Goal: Information Seeking & Learning: Learn about a topic

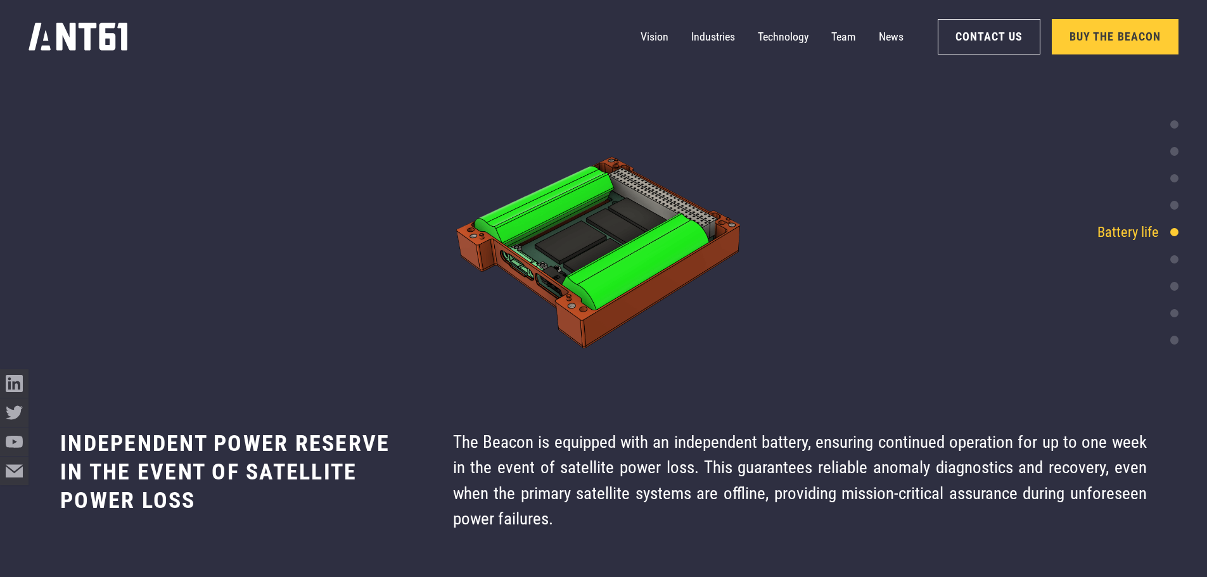
scroll to position [4657, 0]
click at [1169, 261] on div "Integration ready" at bounding box center [1120, 259] width 116 height 22
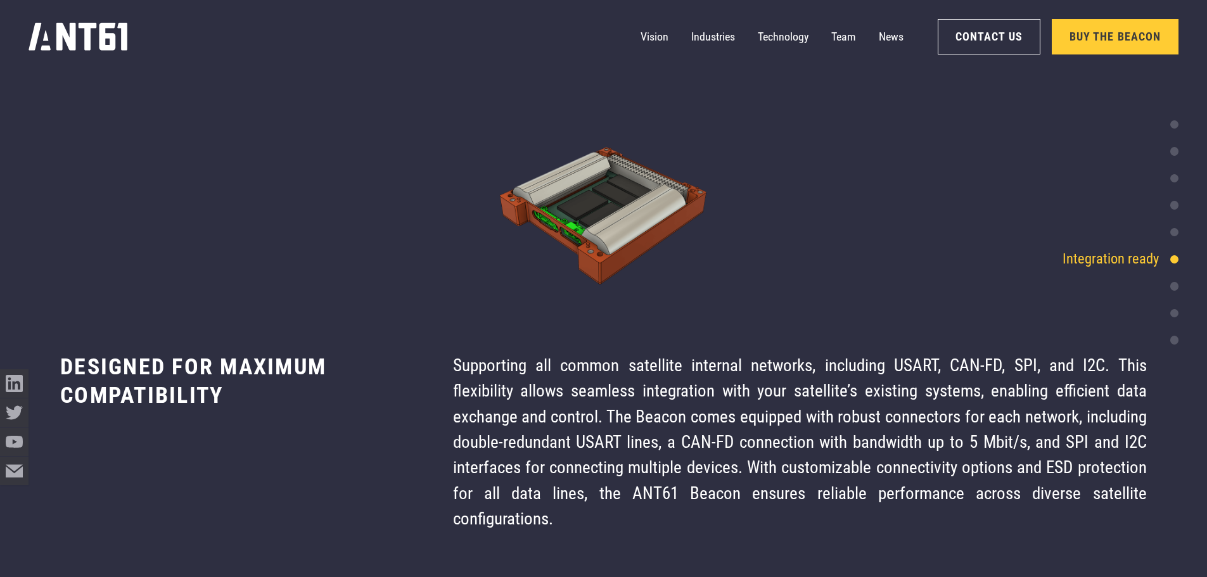
scroll to position [5118, 0]
click at [1172, 283] on div "Space heritage & TRL level" at bounding box center [1093, 287] width 170 height 22
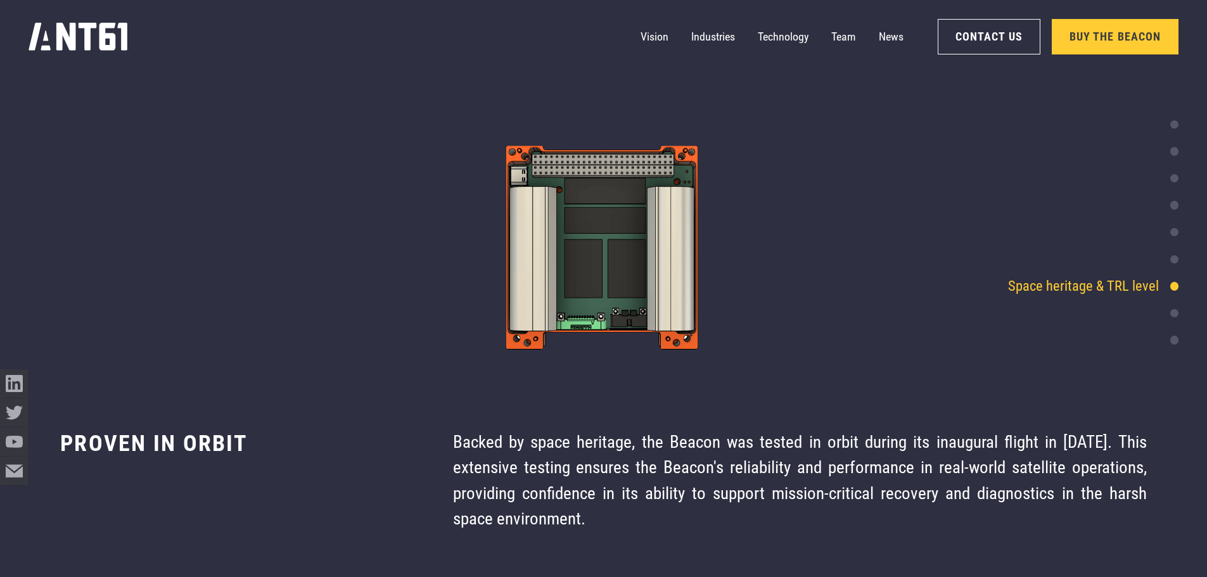
click at [1173, 316] on div at bounding box center [1174, 313] width 8 height 8
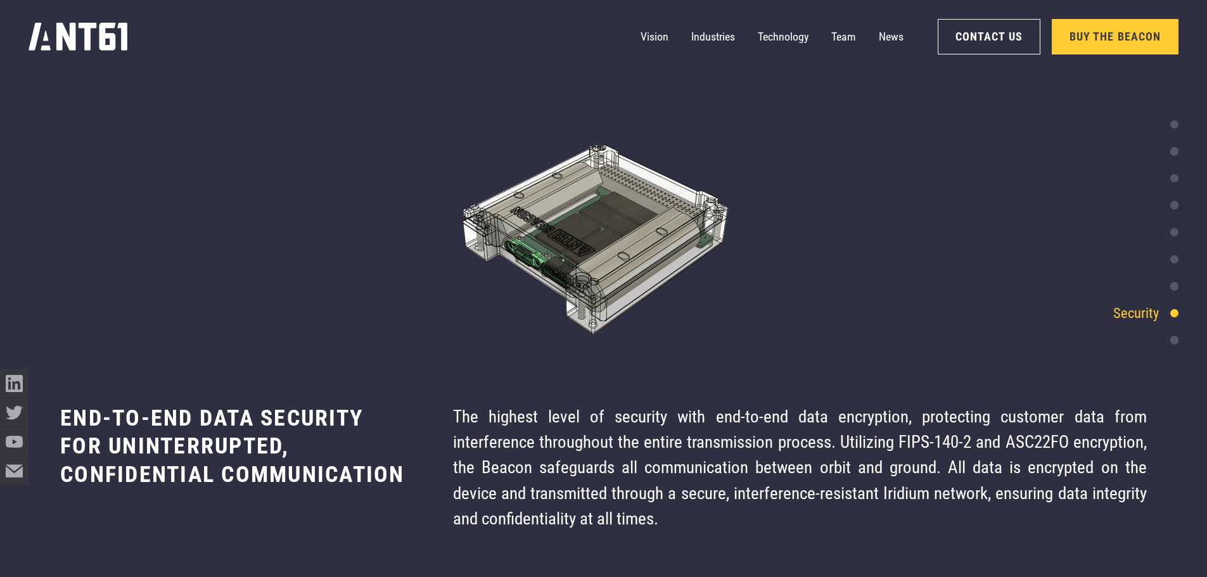
click at [1171, 340] on div at bounding box center [1174, 340] width 8 height 8
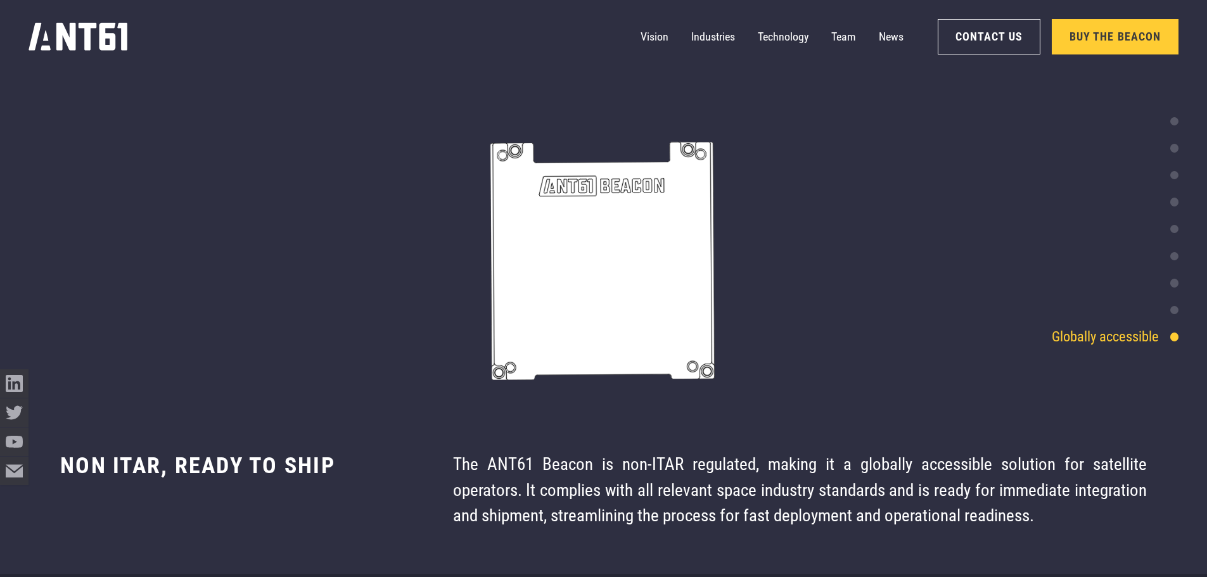
click at [1173, 314] on div at bounding box center [1174, 310] width 8 height 8
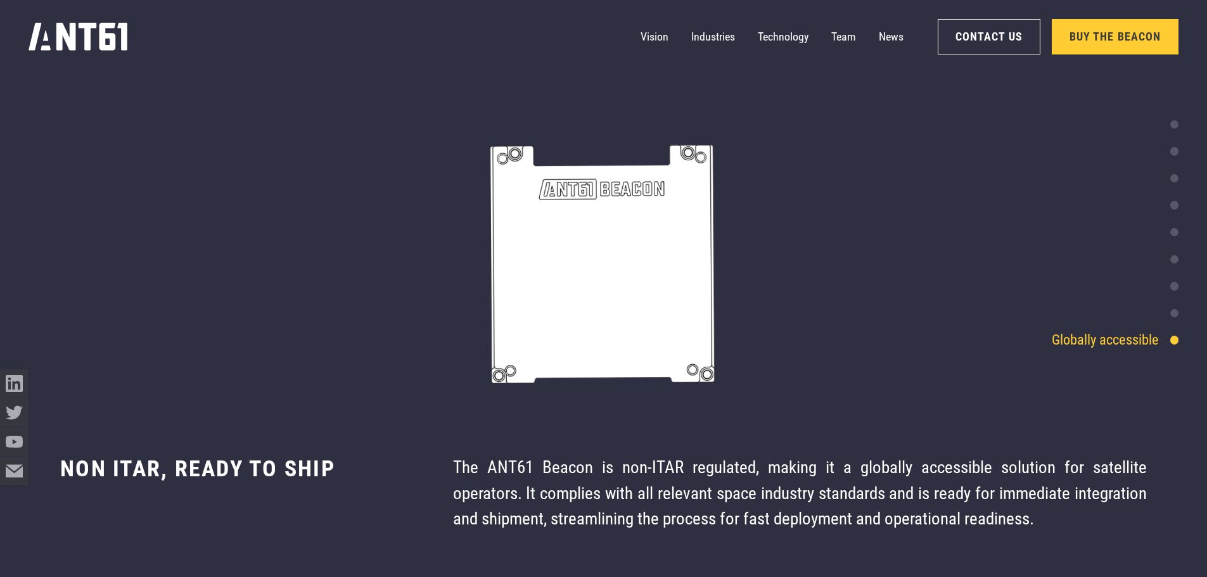
scroll to position [6041, 0]
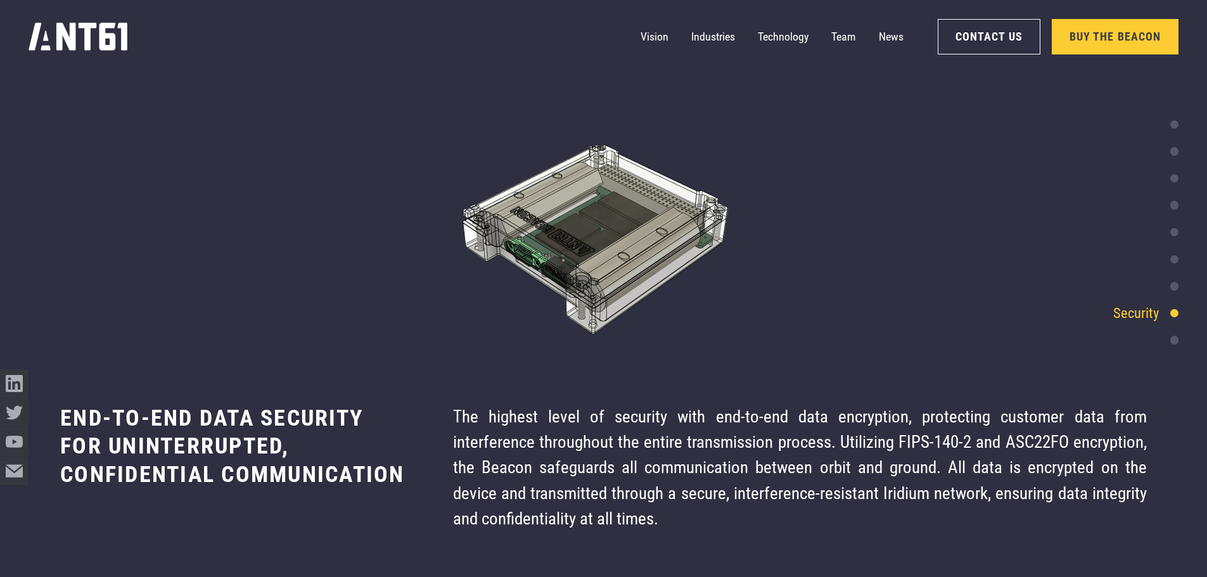
click at [1173, 288] on div at bounding box center [1174, 286] width 8 height 8
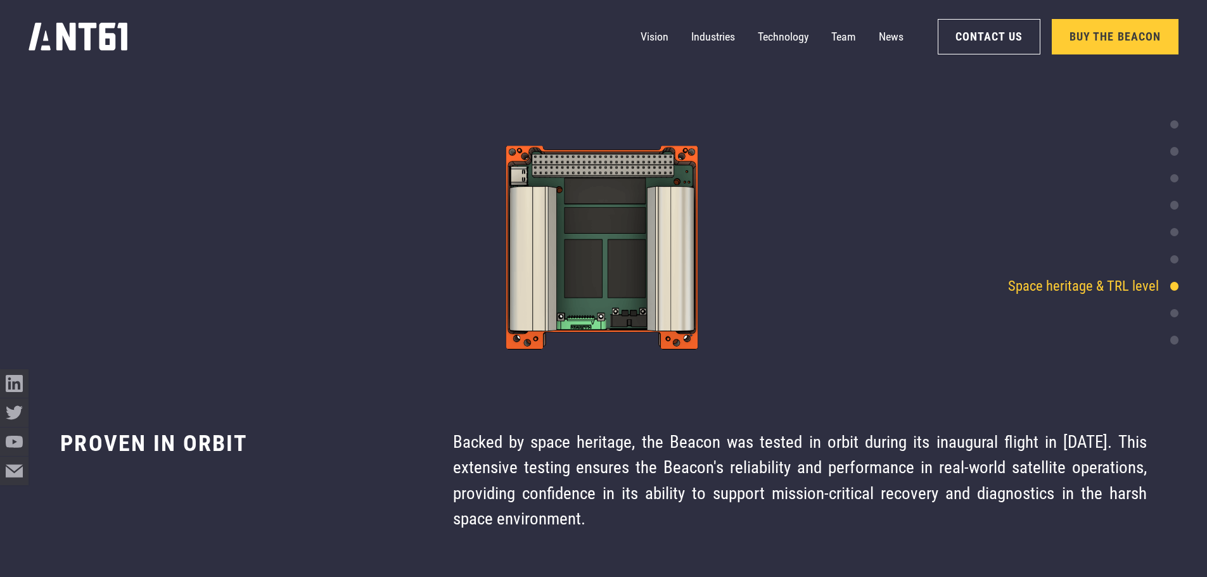
click at [1176, 260] on div at bounding box center [1174, 259] width 8 height 8
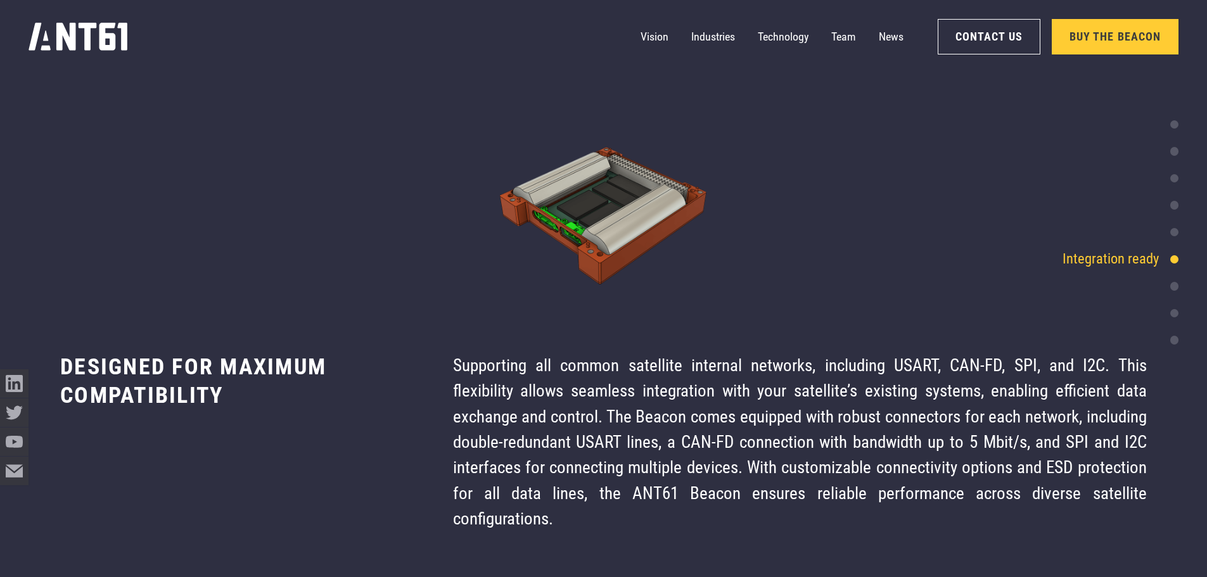
click at [1173, 228] on div "Battery life" at bounding box center [1137, 233] width 81 height 22
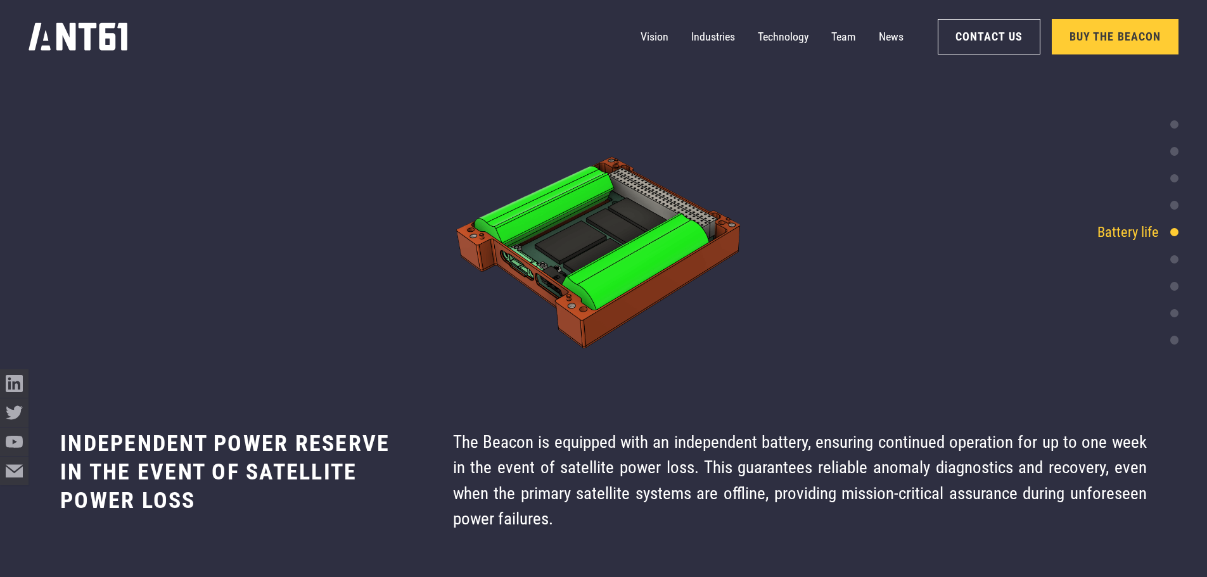
click at [1172, 202] on div at bounding box center [1174, 205] width 8 height 8
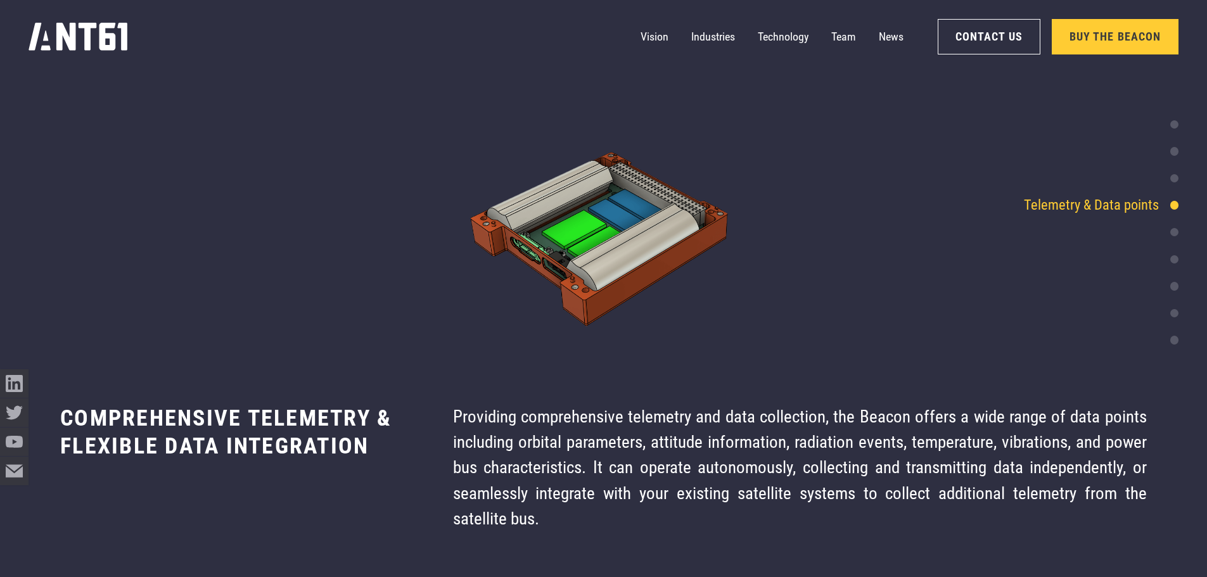
click at [1174, 179] on div at bounding box center [1174, 178] width 8 height 8
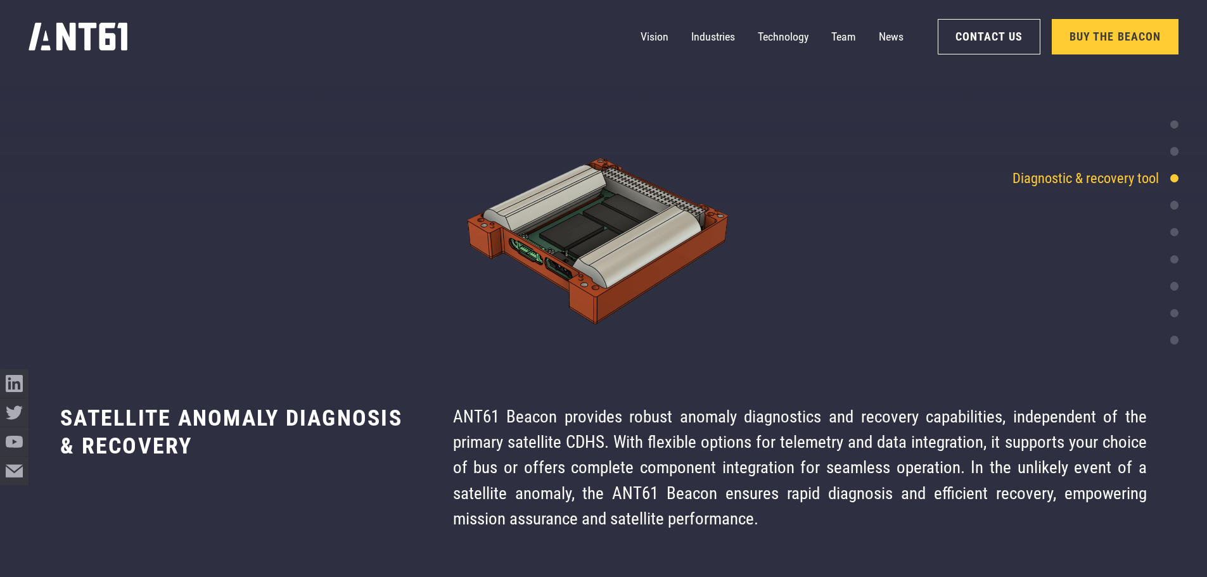
click at [1174, 145] on div "Robust" at bounding box center [1148, 152] width 59 height 22
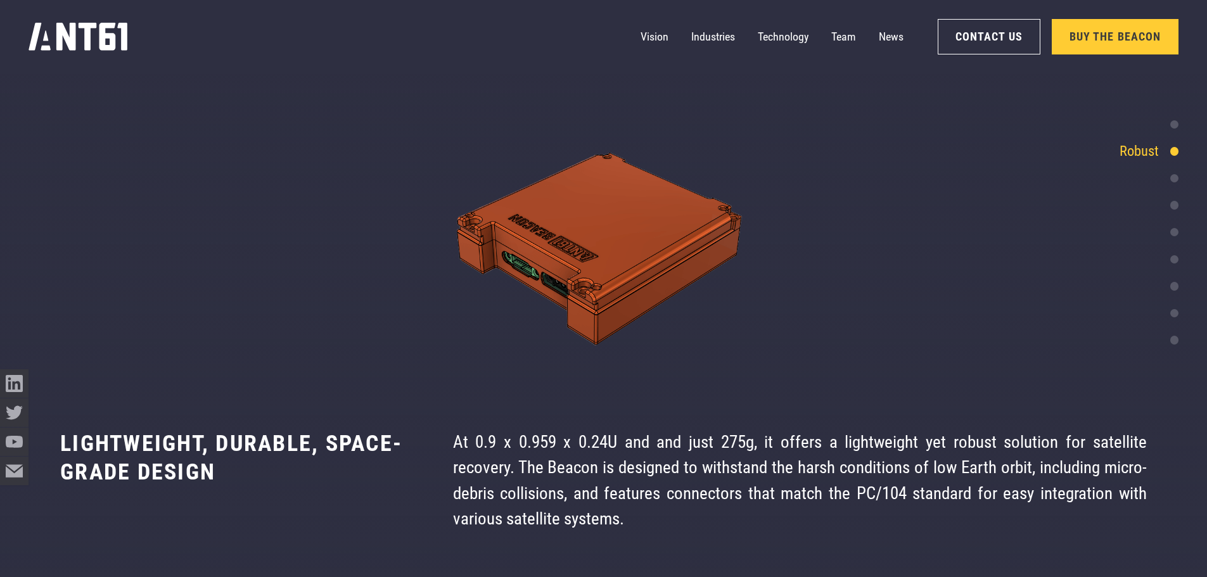
click at [1176, 129] on div "Continuous communication" at bounding box center [1092, 124] width 174 height 22
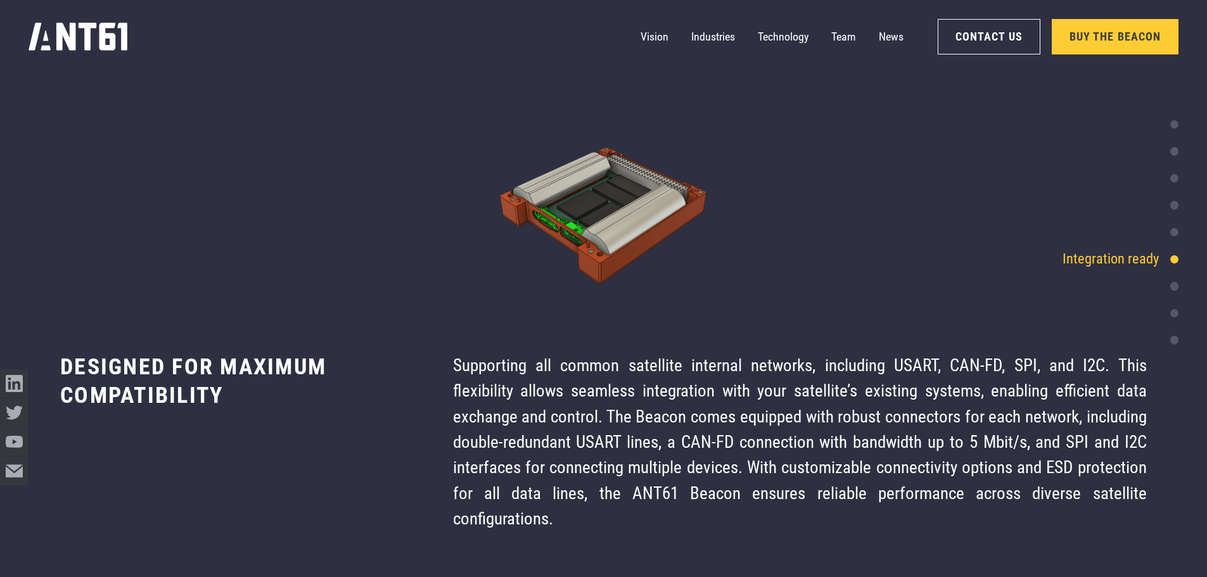
scroll to position [5118, 0]
click at [1171, 288] on div at bounding box center [1174, 286] width 8 height 8
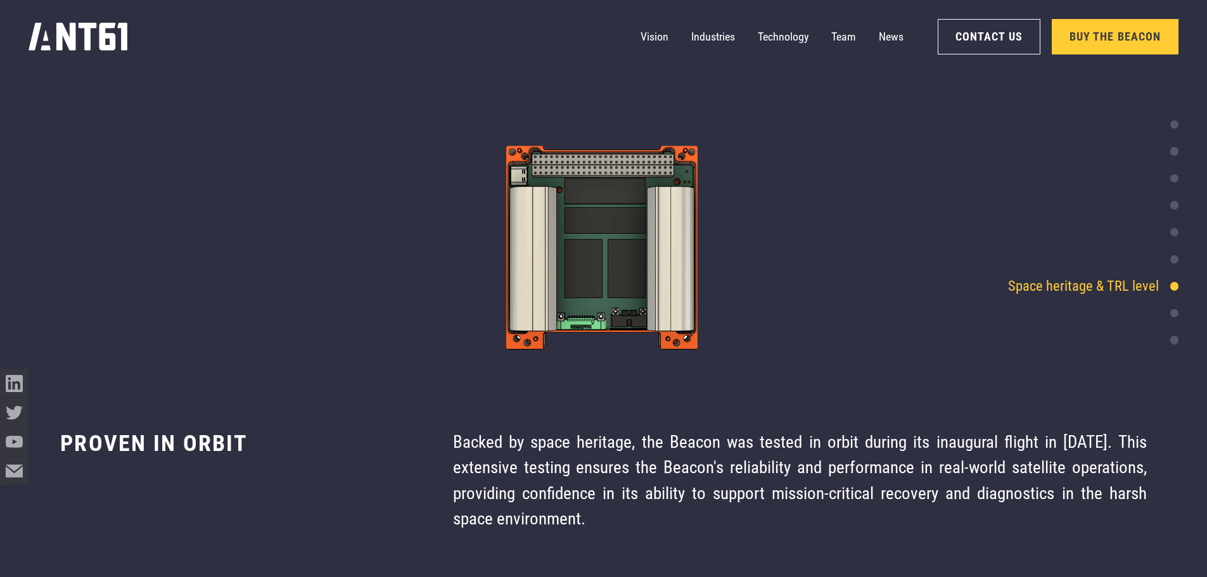
click at [1171, 314] on div at bounding box center [1174, 313] width 8 height 8
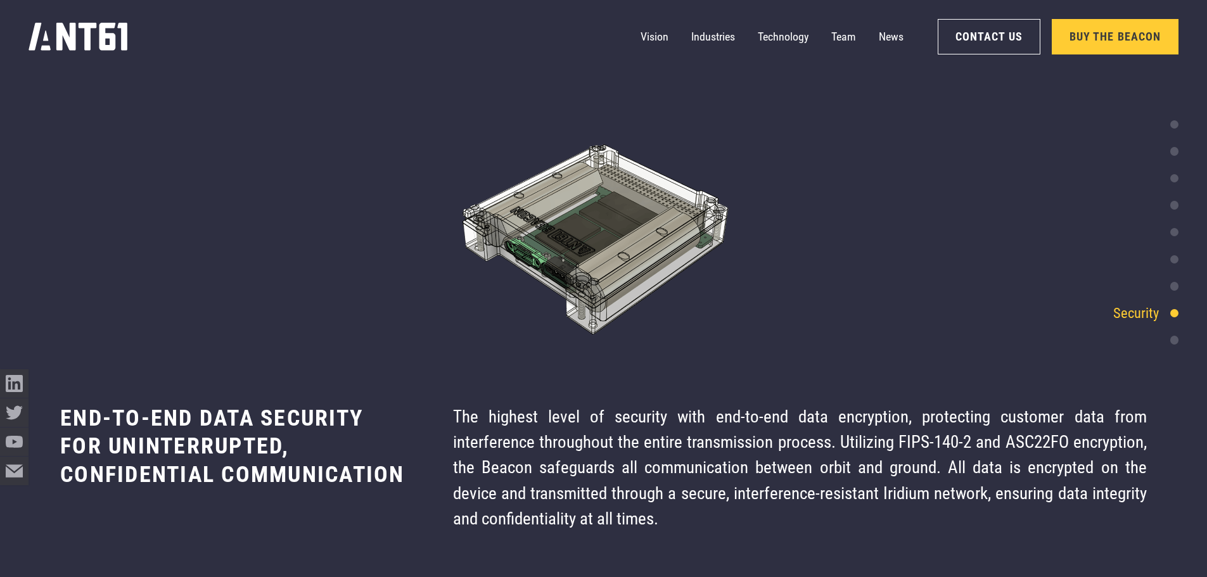
click at [1179, 261] on img at bounding box center [603, 235] width 1207 height 245
click at [1178, 260] on div at bounding box center [1174, 259] width 8 height 8
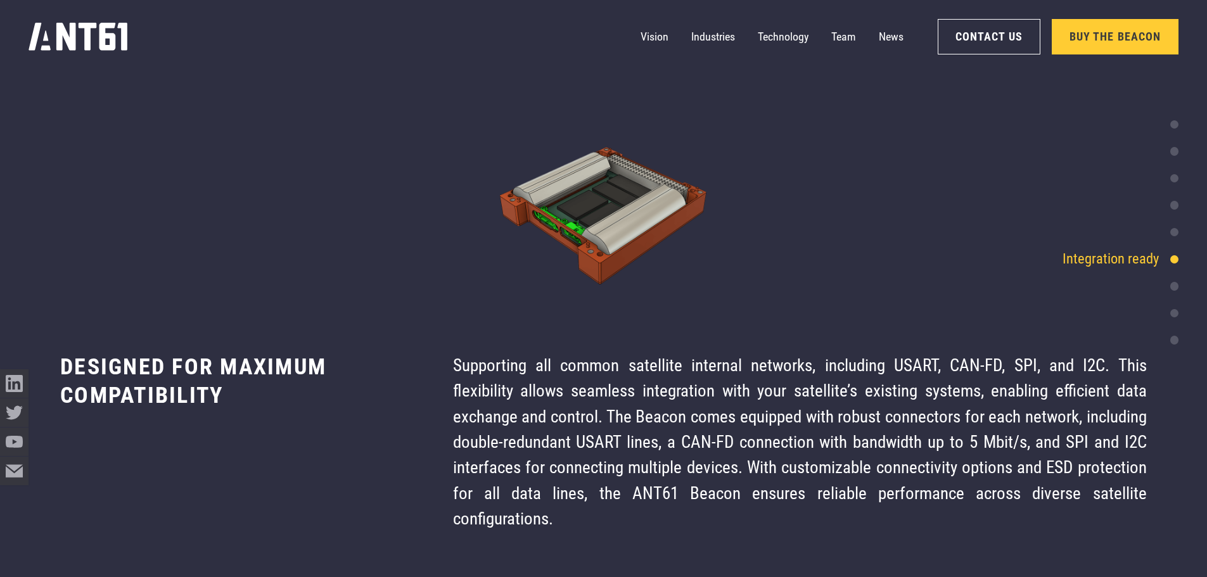
click at [1175, 125] on div at bounding box center [1174, 124] width 8 height 8
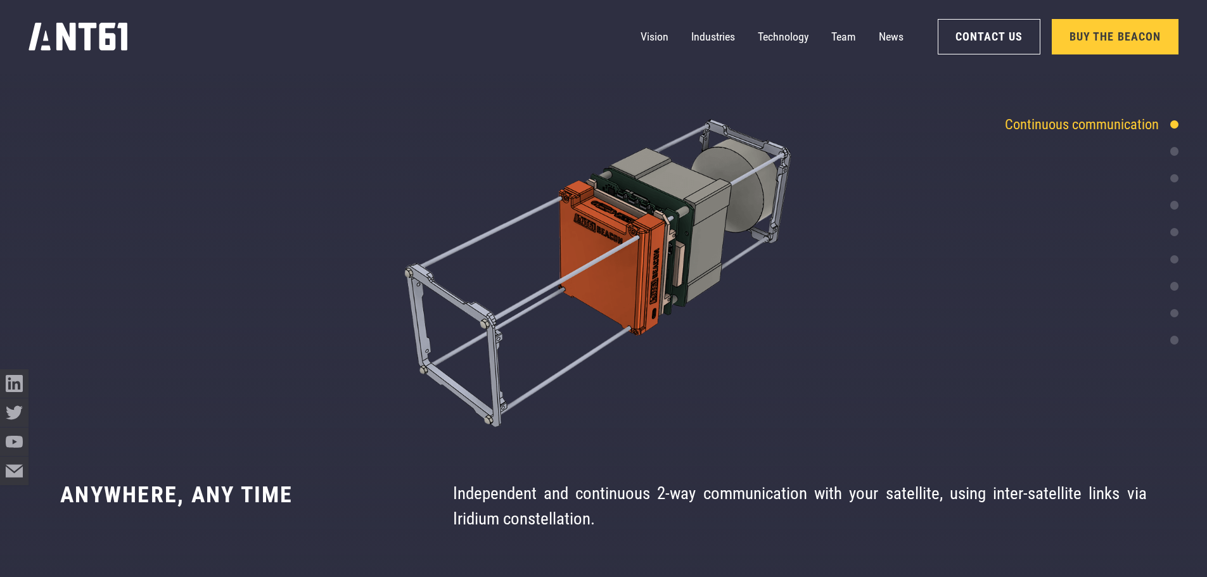
scroll to position [2810, 0]
